Goal: Information Seeking & Learning: Learn about a topic

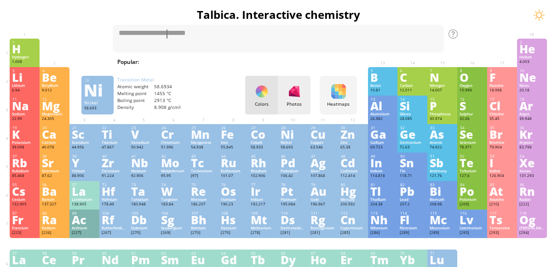
click at [296, 100] on div "Photos" at bounding box center [294, 95] width 33 height 39
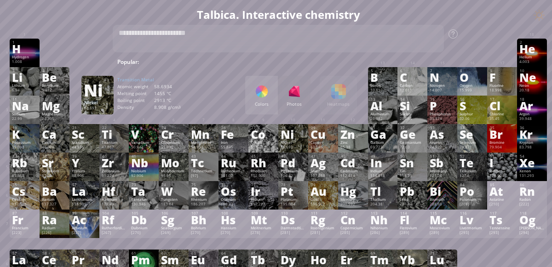
click at [250, 96] on div "Colors" at bounding box center [261, 95] width 33 height 39
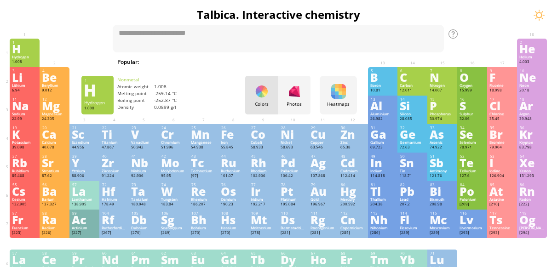
click at [23, 46] on div "H" at bounding box center [24, 49] width 25 height 10
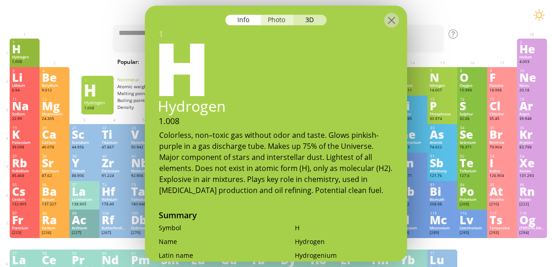
click at [271, 20] on div "Photo" at bounding box center [277, 20] width 33 height 11
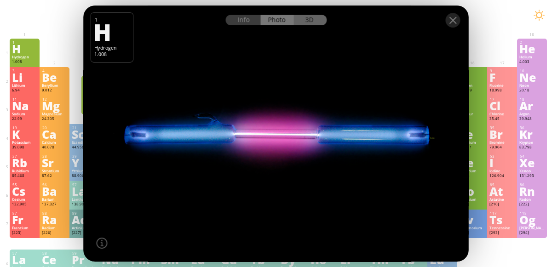
click at [314, 21] on div "3D" at bounding box center [310, 20] width 33 height 11
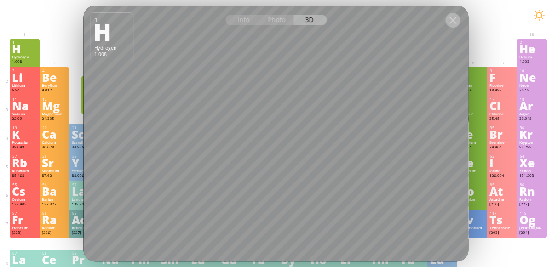
click at [456, 23] on div at bounding box center [453, 20] width 15 height 15
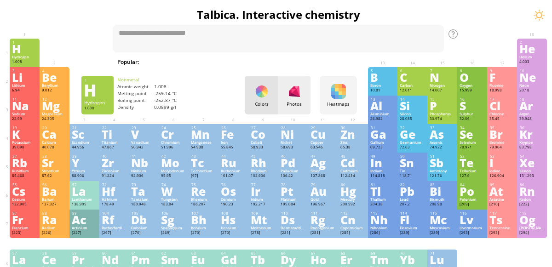
click at [300, 93] on div at bounding box center [294, 91] width 15 height 15
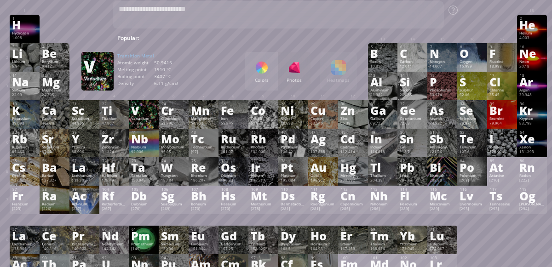
scroll to position [28, 0]
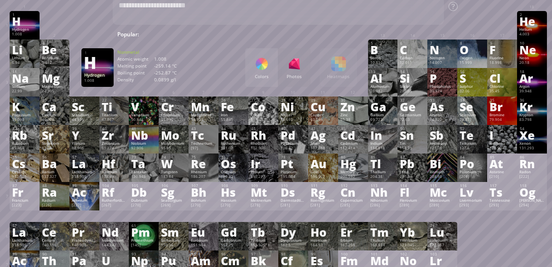
click at [17, 25] on div "H" at bounding box center [24, 21] width 25 height 10
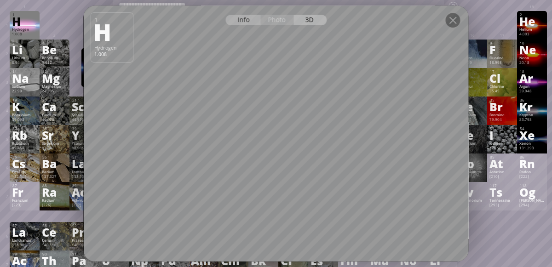
click at [241, 22] on div "Info" at bounding box center [242, 20] width 35 height 11
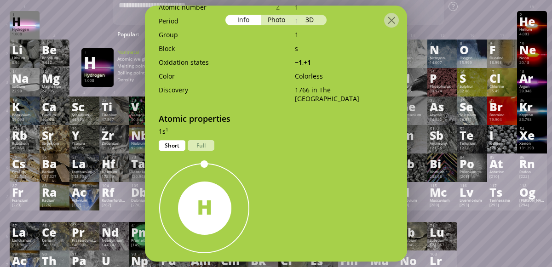
scroll to position [332, 0]
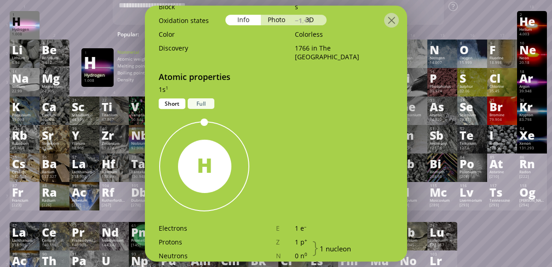
click at [194, 101] on div "Full" at bounding box center [201, 103] width 27 height 11
click at [175, 100] on div "Short" at bounding box center [172, 103] width 27 height 11
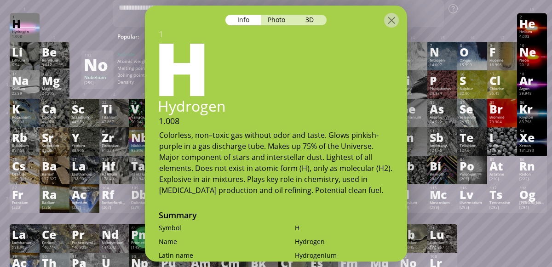
scroll to position [0, 0]
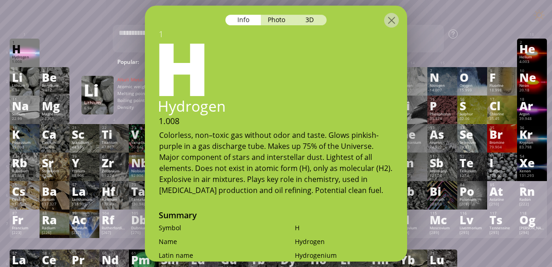
click at [16, 77] on div "Li" at bounding box center [24, 77] width 25 height 10
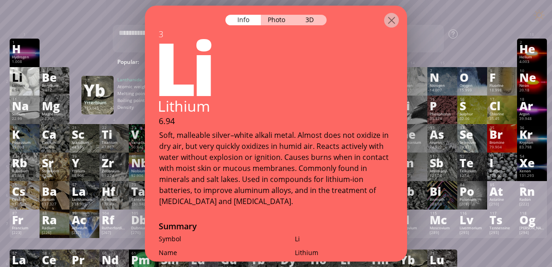
click at [147, 76] on div "Li" at bounding box center [273, 66] width 267 height 74
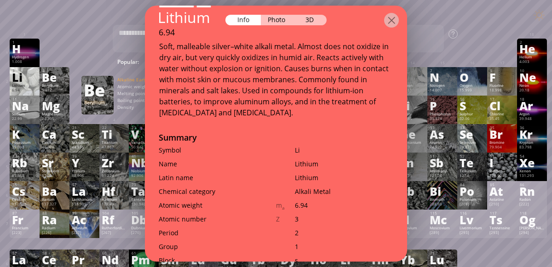
scroll to position [94, 0]
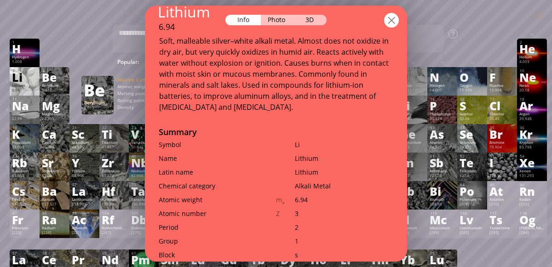
click at [395, 22] on div at bounding box center [391, 20] width 15 height 15
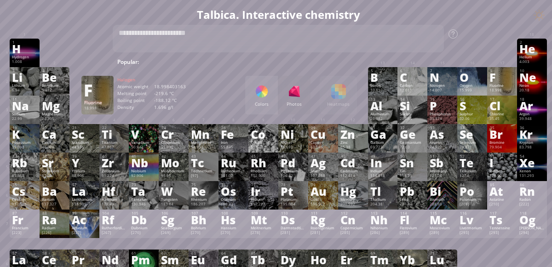
click at [500, 86] on div "Fluorine" at bounding box center [502, 85] width 25 height 5
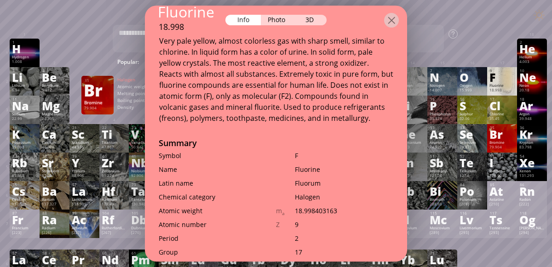
click at [497, 137] on div "Br" at bounding box center [502, 134] width 25 height 10
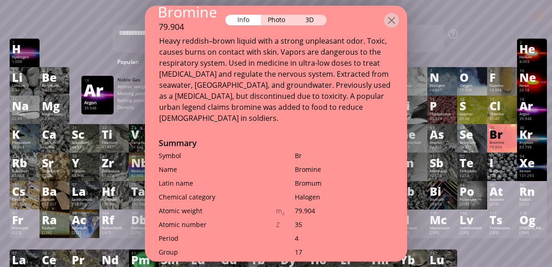
click at [532, 119] on div "39.948" at bounding box center [532, 119] width 25 height 6
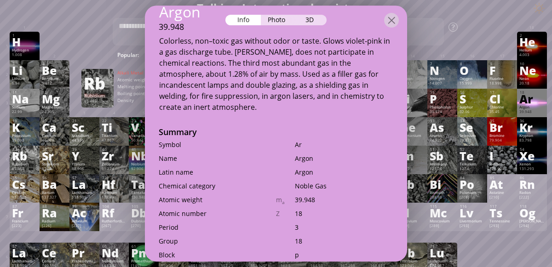
scroll to position [0, 0]
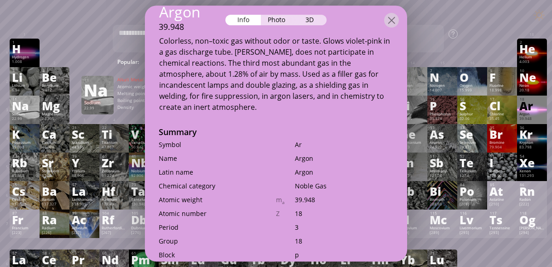
click at [36, 106] on div "Na" at bounding box center [24, 106] width 25 height 10
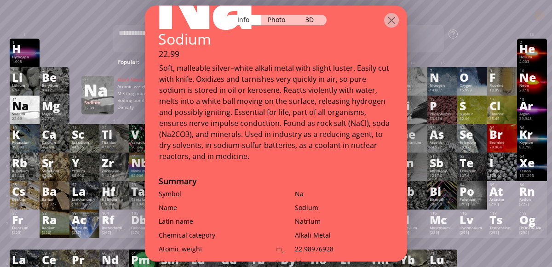
scroll to position [66, 0]
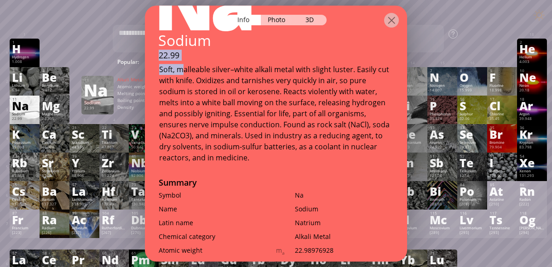
drag, startPoint x: 155, startPoint y: 57, endPoint x: 180, endPoint y: 72, distance: 29.8
click at [180, 72] on div "11 Na Sodium 22.99 Soft, malleable silver–white alkali metal with slight luster…" at bounding box center [276, 63] width 262 height 201
click at [156, 53] on div "22.99" at bounding box center [276, 55] width 262 height 11
click at [164, 58] on div "22.99" at bounding box center [276, 55] width 262 height 11
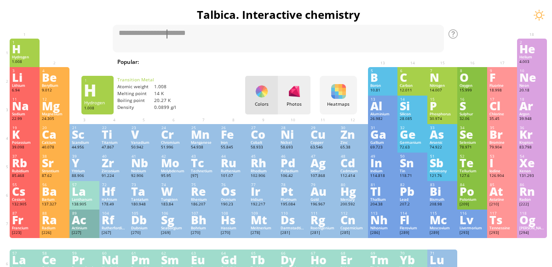
click at [300, 87] on div at bounding box center [294, 91] width 15 height 15
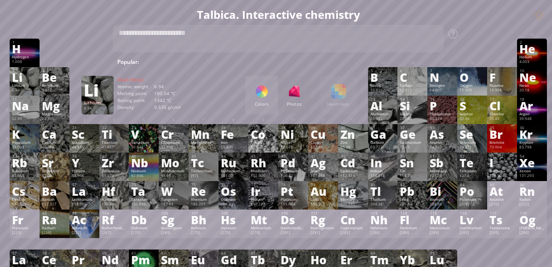
click at [28, 77] on div "Li" at bounding box center [24, 77] width 25 height 10
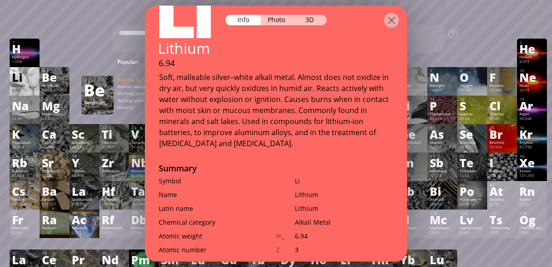
scroll to position [53, 0]
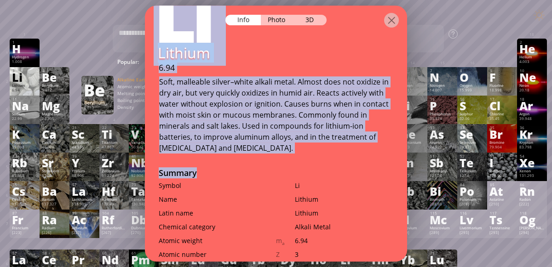
drag, startPoint x: 154, startPoint y: 52, endPoint x: 284, endPoint y: 154, distance: 165.1
click at [284, 154] on div "3 Li Lithium 6.94 Soft, malleable silver–white alkali metal. Almost does not ox…" at bounding box center [276, 134] width 262 height 257
click at [19, 16] on gw-svg "Play" at bounding box center [19, 16] width 0 height 6
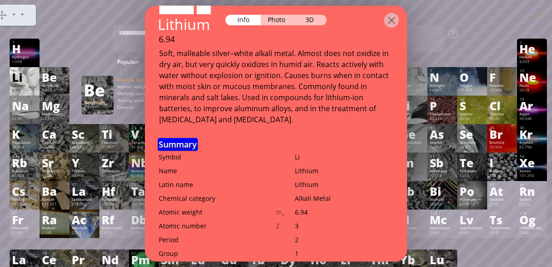
scroll to position [133, 0]
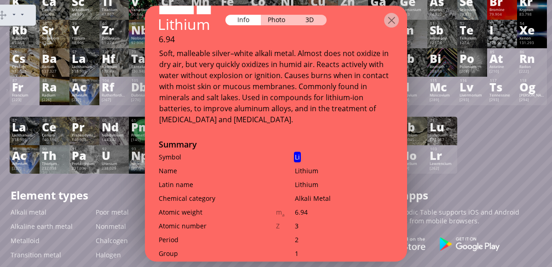
click at [19, 17] on gw-svg "Pause" at bounding box center [19, 16] width 0 height 6
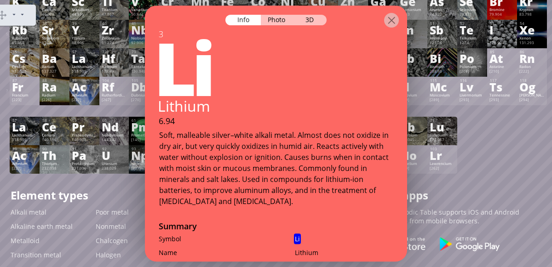
scroll to position [0, 0]
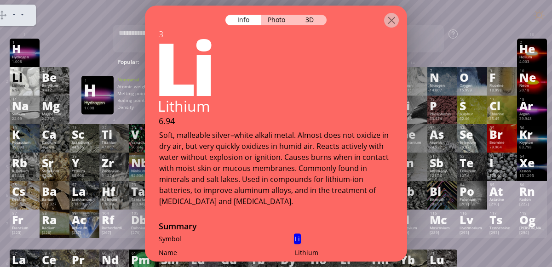
click at [19, 55] on div "Hydrogen" at bounding box center [24, 57] width 25 height 5
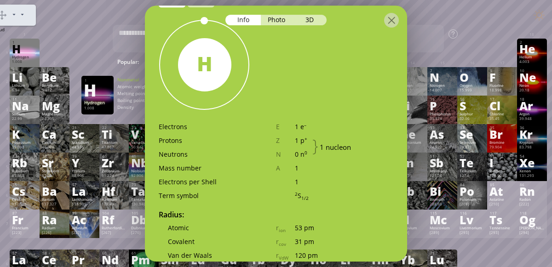
scroll to position [433, 0]
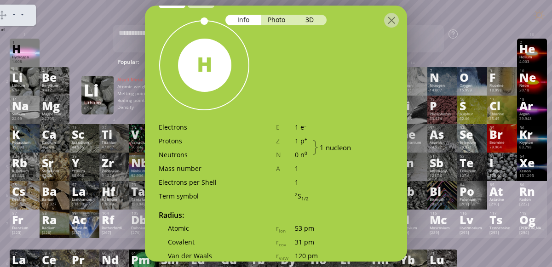
click at [15, 74] on div "Li" at bounding box center [24, 77] width 25 height 10
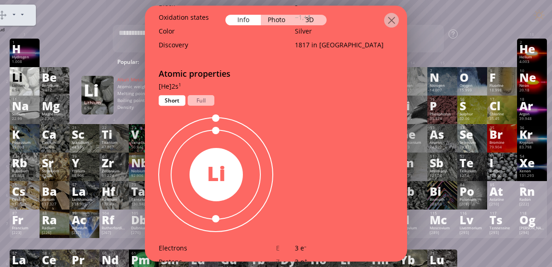
scroll to position [352, 0]
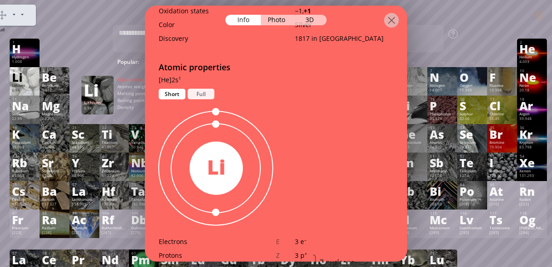
click at [204, 97] on div "Full" at bounding box center [201, 94] width 27 height 11
click at [163, 97] on div "Short" at bounding box center [172, 94] width 27 height 11
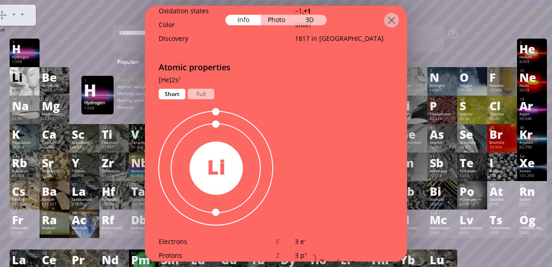
click at [31, 48] on div "H" at bounding box center [24, 49] width 25 height 10
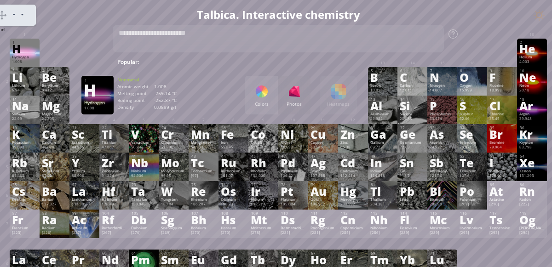
scroll to position [342, 0]
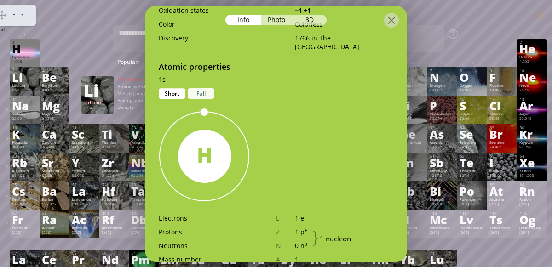
click at [196, 93] on div "Full" at bounding box center [201, 93] width 27 height 11
click at [172, 90] on div "Short" at bounding box center [172, 93] width 27 height 11
click at [24, 79] on div "Li" at bounding box center [24, 77] width 25 height 10
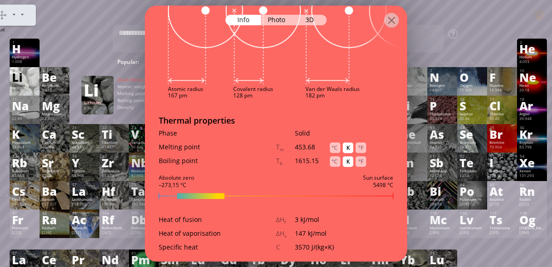
scroll to position [966, 0]
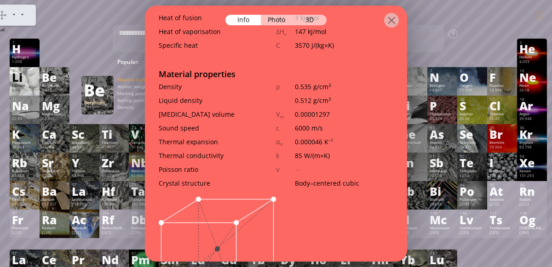
click at [51, 76] on div "Be" at bounding box center [54, 77] width 25 height 10
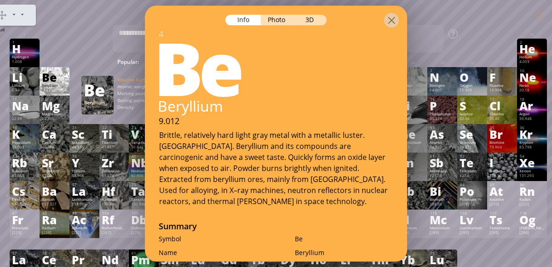
scroll to position [2, 0]
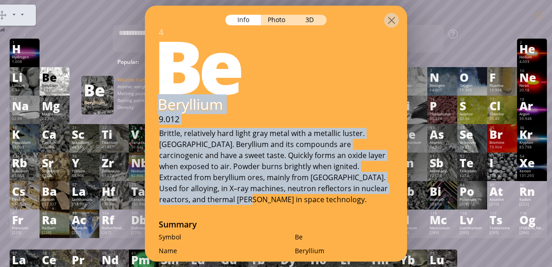
drag, startPoint x: 150, startPoint y: 100, endPoint x: 371, endPoint y: 187, distance: 237.8
click at [371, 187] on div "4 Be Beryllium 9.012 Brittle, relatively hard light gray metal with a metallic …" at bounding box center [276, 116] width 262 height 179
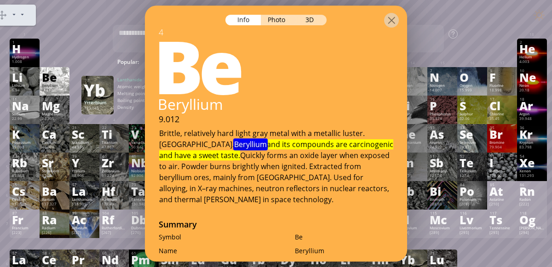
scroll to position [133, 0]
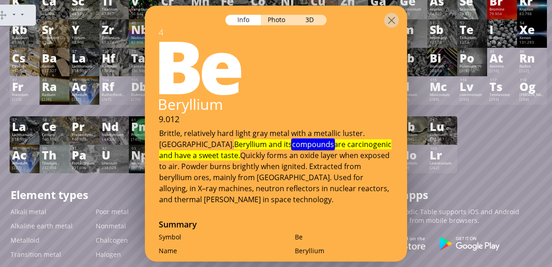
click at [19, 16] on gw-svg "Pause" at bounding box center [19, 16] width 0 height 6
click at [19, 15] on gw-svg "Pause" at bounding box center [19, 16] width 0 height 6
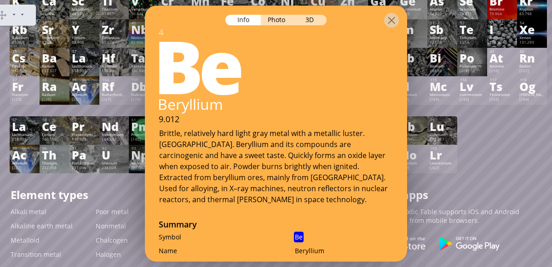
click at [19, 14] on gw-svg "Pause" at bounding box center [19, 16] width 0 height 6
click at [19, 16] on gw-svg "Stop" at bounding box center [19, 16] width 0 height 6
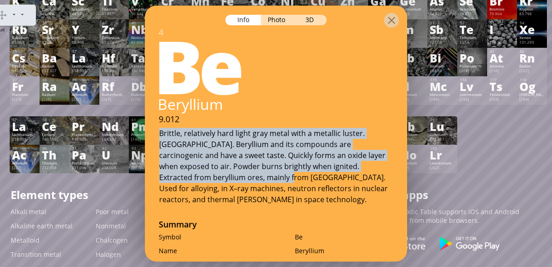
drag, startPoint x: 158, startPoint y: 129, endPoint x: 202, endPoint y: 179, distance: 66.8
click at [202, 179] on div "Brittle, relatively hard light gray metal with a metallic luster. [GEOGRAPHIC_D…" at bounding box center [276, 166] width 262 height 77
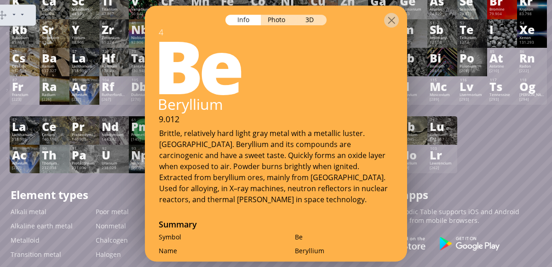
click at [19, 14] on gw-toolbarbutton "Stop" at bounding box center [19, 16] width 0 height 6
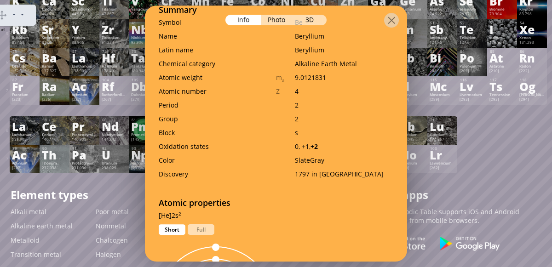
scroll to position [236, 0]
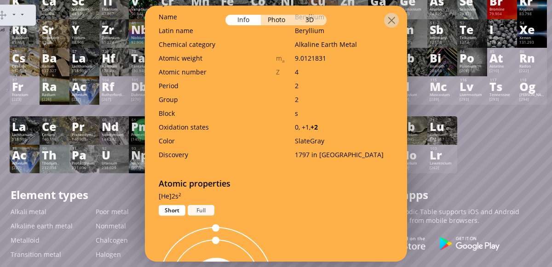
click at [196, 205] on div "Full" at bounding box center [201, 210] width 27 height 11
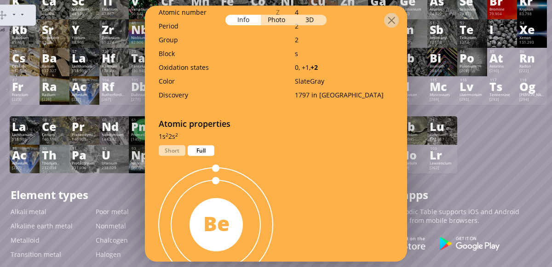
scroll to position [294, 0]
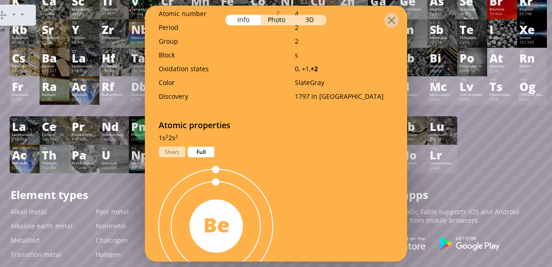
click at [170, 133] on div "[He]2s 2 1s 2 2s 2 Short Full" at bounding box center [276, 140] width 262 height 14
click at [166, 147] on div "Short" at bounding box center [172, 152] width 27 height 11
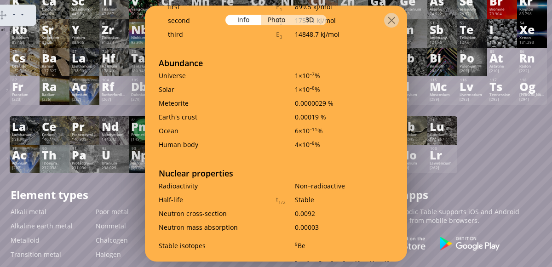
scroll to position [1758, 0]
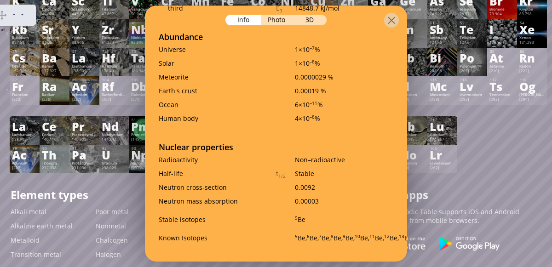
click at [0, 142] on body "Prediction Hover Speech Dictionary Picture Dictionary Play Pause" at bounding box center [276, 164] width 552 height 594
click at [0, 194] on body "Prediction Hover Speech Dictionary Picture Dictionary Play Pause" at bounding box center [276, 164] width 552 height 594
click at [98, 199] on h1 "Element types" at bounding box center [101, 195] width 181 height 16
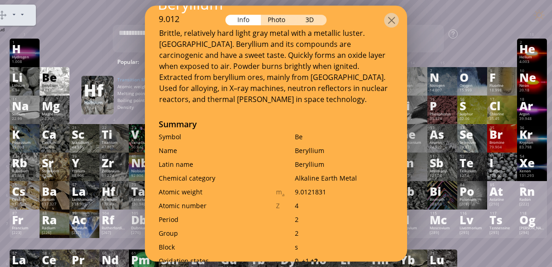
scroll to position [0, 0]
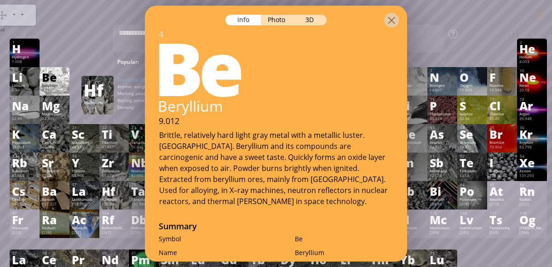
drag, startPoint x: 1, startPoint y: 21, endPoint x: 11, endPoint y: 6, distance: 17.2
click at [11, 6] on div "Prediction Hover Speech Dictionary Picture Dictionary Play" at bounding box center [13, 15] width 45 height 21
drag, startPoint x: 6, startPoint y: 12, endPoint x: 29, endPoint y: 18, distance: 23.8
click at [29, 18] on div "Prediction Hover Speech Dictionary Picture Dictionary Play" at bounding box center [13, 15] width 45 height 21
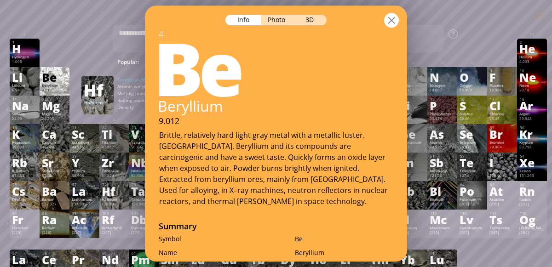
click at [397, 21] on div at bounding box center [391, 20] width 15 height 15
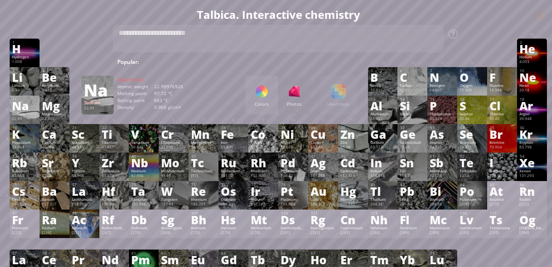
click at [25, 101] on div "Na" at bounding box center [24, 106] width 25 height 10
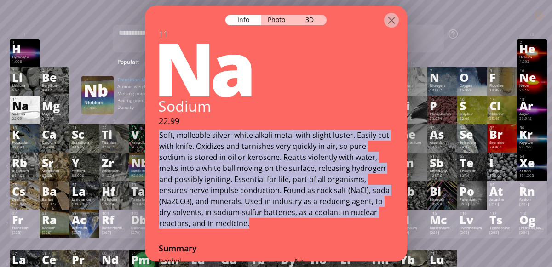
drag, startPoint x: 159, startPoint y: 132, endPoint x: 271, endPoint y: 219, distance: 142.0
click at [271, 219] on div "Soft, malleable silver–white alkali metal with slight luster. Easily cut with k…" at bounding box center [276, 179] width 234 height 99
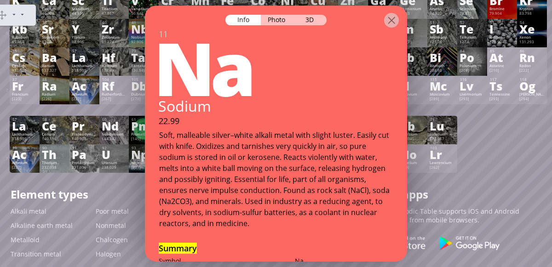
click at [19, 16] on gw-svg "Stop" at bounding box center [19, 16] width 0 height 6
click at [534, 29] on body "Prediction Hover Speech Dictionary Picture Dictionary Play Pause" at bounding box center [276, 163] width 552 height 594
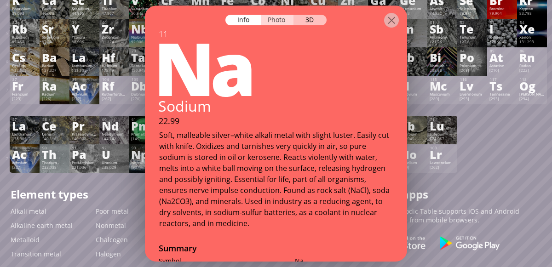
click at [273, 21] on div "Photo" at bounding box center [277, 20] width 33 height 11
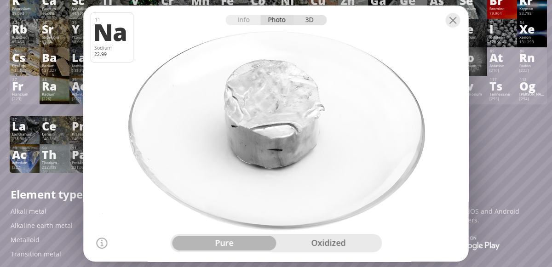
click at [302, 19] on div "3D" at bounding box center [310, 20] width 33 height 11
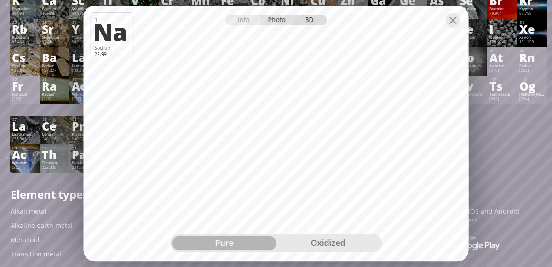
click at [271, 17] on div "Photo" at bounding box center [277, 20] width 33 height 11
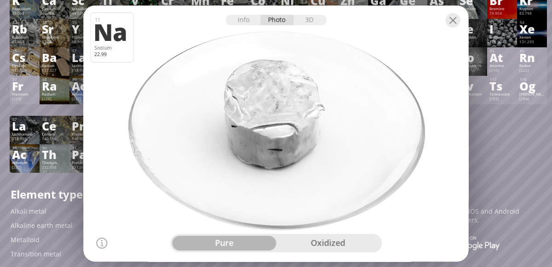
click at [319, 245] on div "oxidized" at bounding box center [328, 243] width 104 height 15
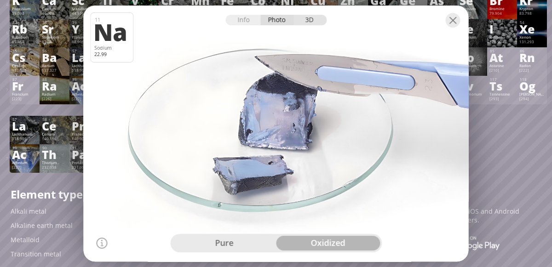
click at [312, 22] on div "3D" at bounding box center [310, 20] width 33 height 11
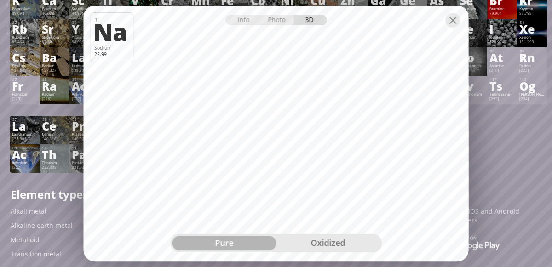
click at [341, 235] on div "pure oxidized" at bounding box center [276, 243] width 212 height 18
click at [335, 240] on div "oxidized" at bounding box center [328, 243] width 104 height 15
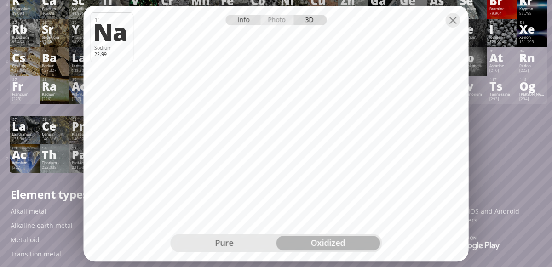
click at [245, 19] on div "Info" at bounding box center [242, 20] width 35 height 11
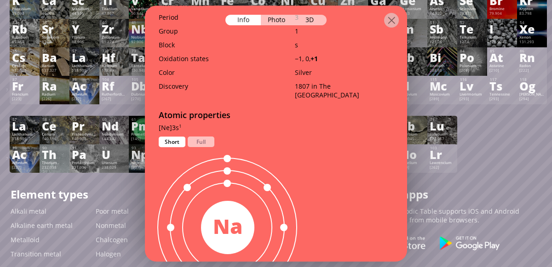
scroll to position [354, 0]
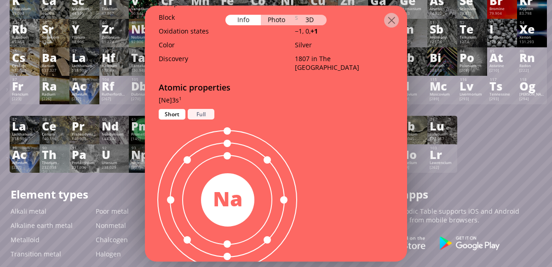
click at [197, 114] on div "Full" at bounding box center [201, 114] width 27 height 11
click at [171, 112] on div "Short" at bounding box center [172, 114] width 27 height 11
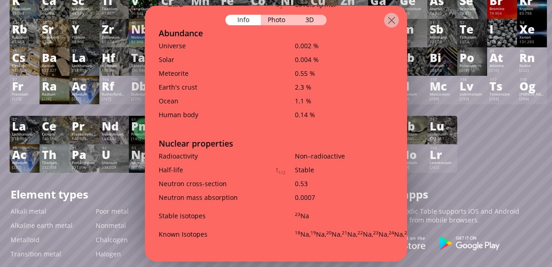
scroll to position [1736, 0]
click at [387, 20] on div at bounding box center [391, 20] width 15 height 15
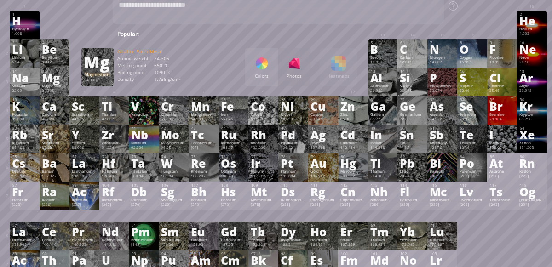
scroll to position [35, 0]
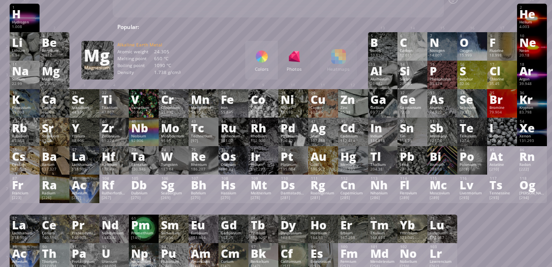
click at [57, 81] on div "Magnesium" at bounding box center [54, 79] width 25 height 5
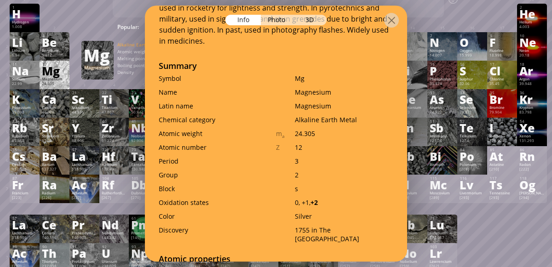
scroll to position [0, 0]
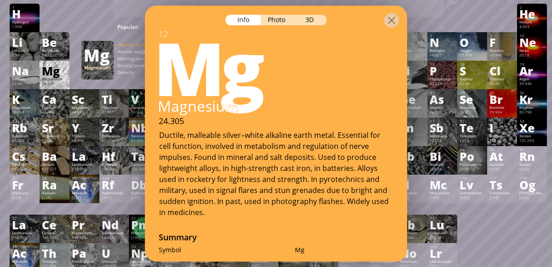
click at [154, 124] on div "24.305" at bounding box center [276, 120] width 262 height 11
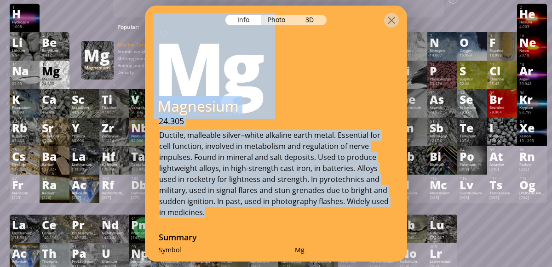
drag, startPoint x: 156, startPoint y: 100, endPoint x: 375, endPoint y: 204, distance: 242.3
click at [375, 204] on div "12 Mg Magnesium 24.305 Ductile, malleable silver–white alkaline earth metal. Es…" at bounding box center [276, 124] width 262 height 190
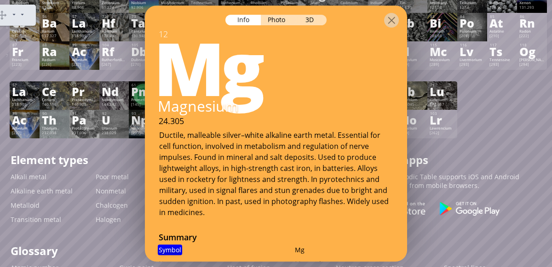
click at [36, 15] on gw-iconbutton "Close" at bounding box center [36, 15] width 0 height 0
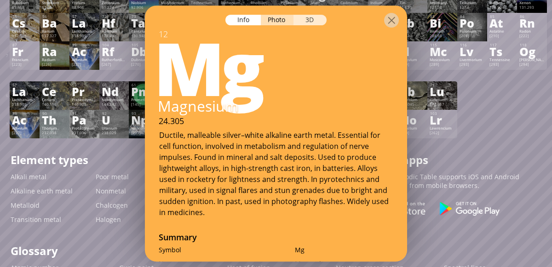
click at [310, 18] on div "3D" at bounding box center [310, 20] width 33 height 11
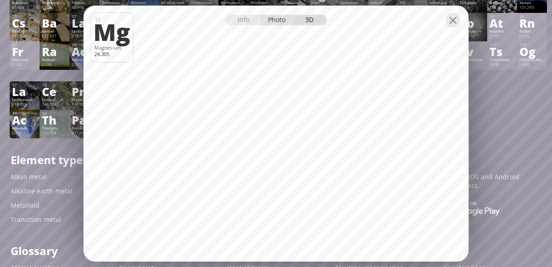
click at [270, 21] on div "Photo" at bounding box center [277, 20] width 33 height 11
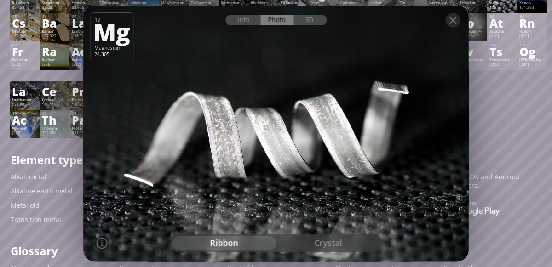
click at [321, 241] on div "crystal" at bounding box center [328, 243] width 104 height 15
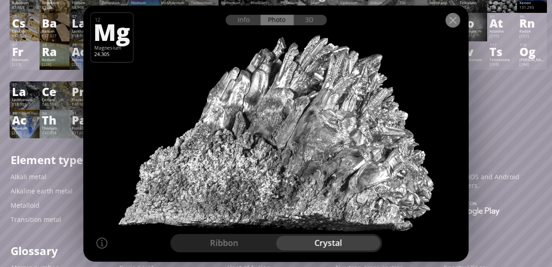
click at [455, 24] on div at bounding box center [453, 20] width 15 height 15
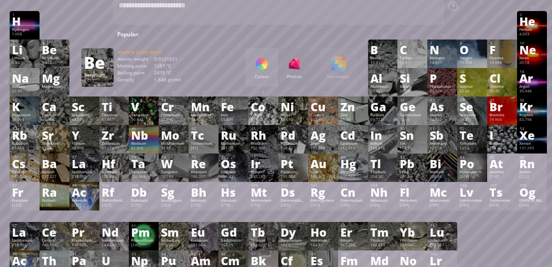
scroll to position [27, 0]
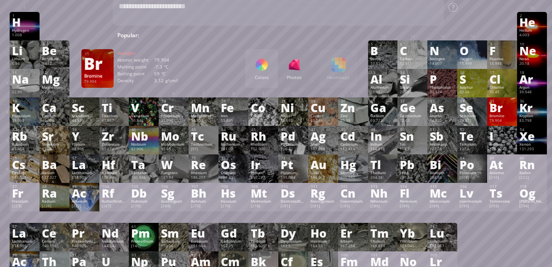
click at [493, 110] on div "Br" at bounding box center [502, 108] width 25 height 10
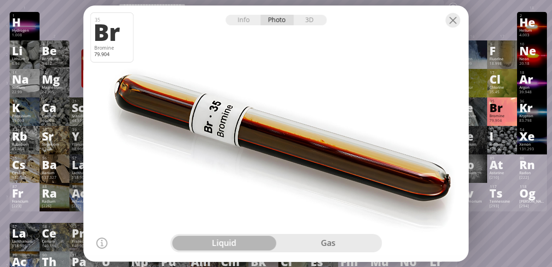
click at [319, 239] on div "gas" at bounding box center [328, 243] width 104 height 15
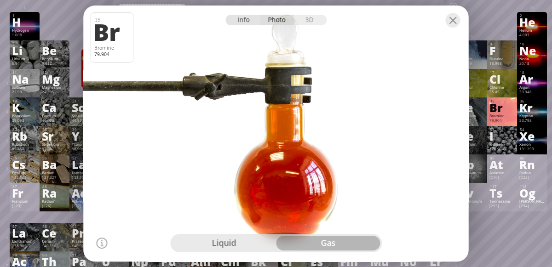
click at [247, 21] on div "Info" at bounding box center [242, 20] width 35 height 11
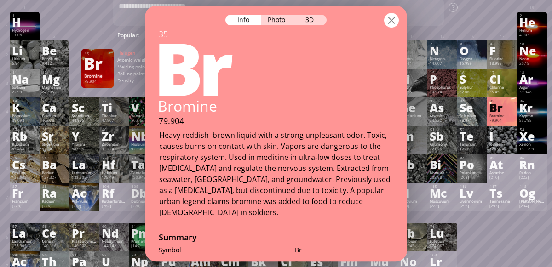
click at [392, 23] on div at bounding box center [391, 20] width 15 height 15
